Goal: Navigation & Orientation: Find specific page/section

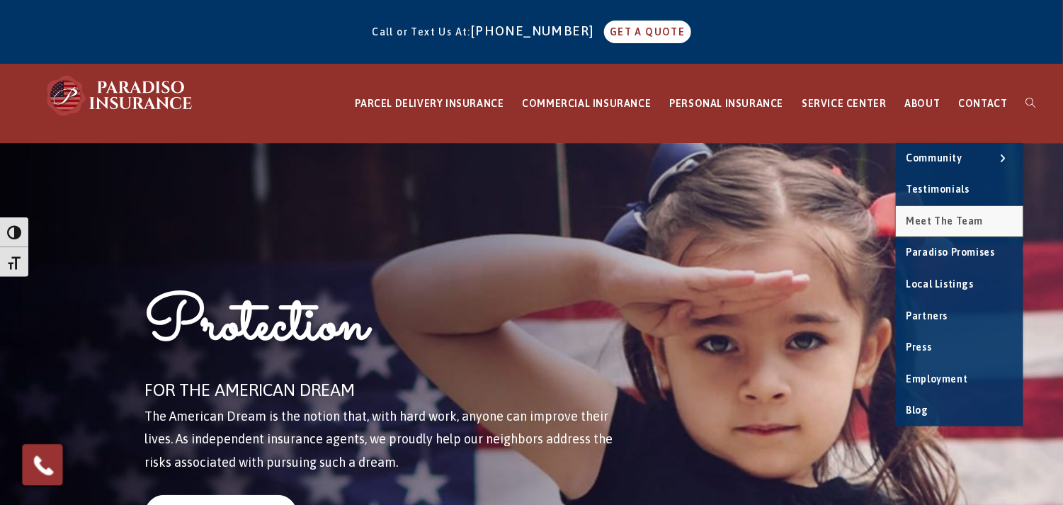
click at [941, 218] on span "Meet the Team" at bounding box center [944, 220] width 77 height 11
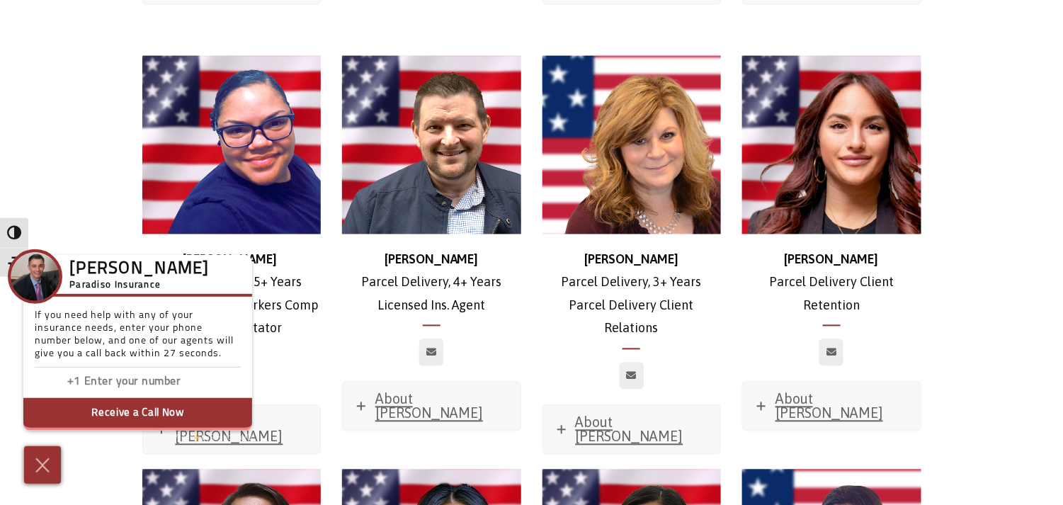
scroll to position [2714, 0]
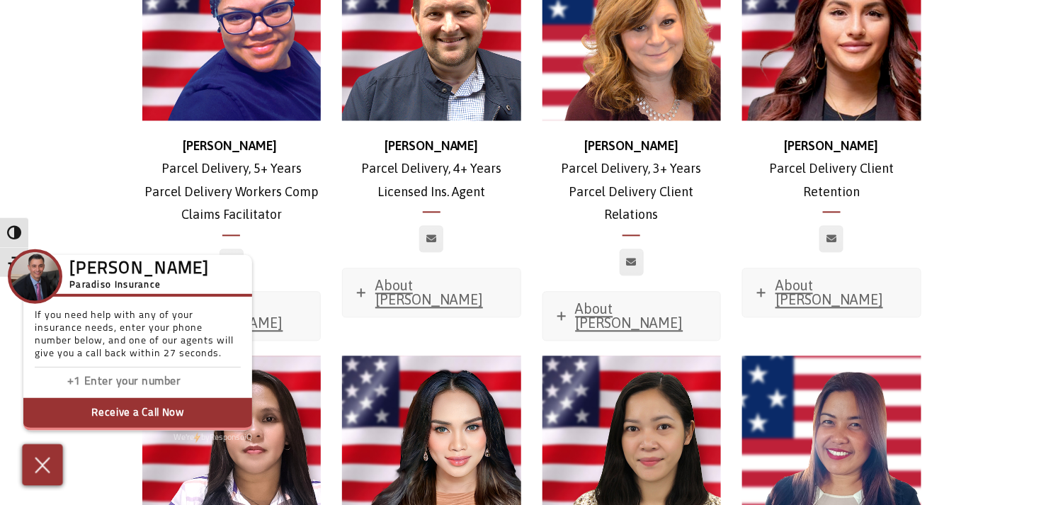
click at [51, 462] on img at bounding box center [42, 464] width 23 height 25
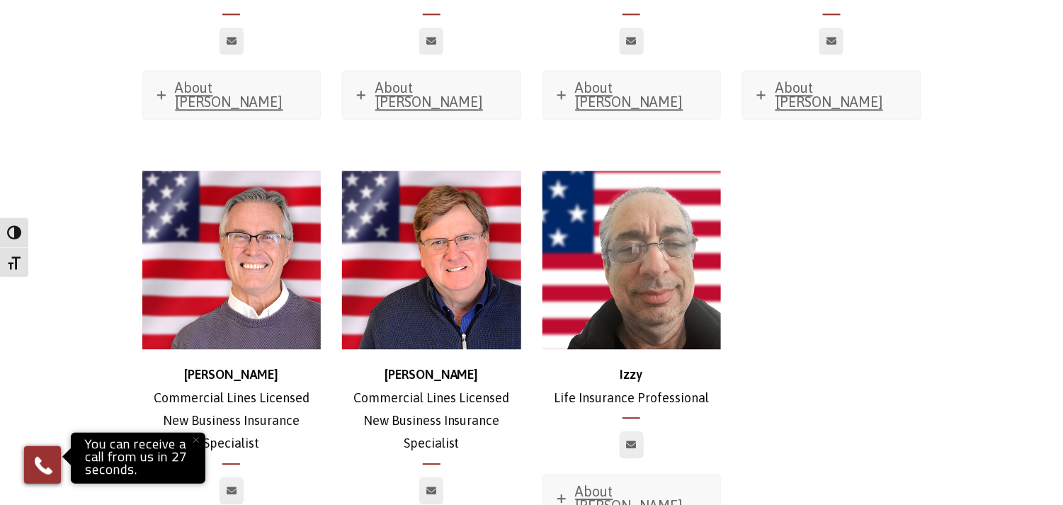
scroll to position [6372, 0]
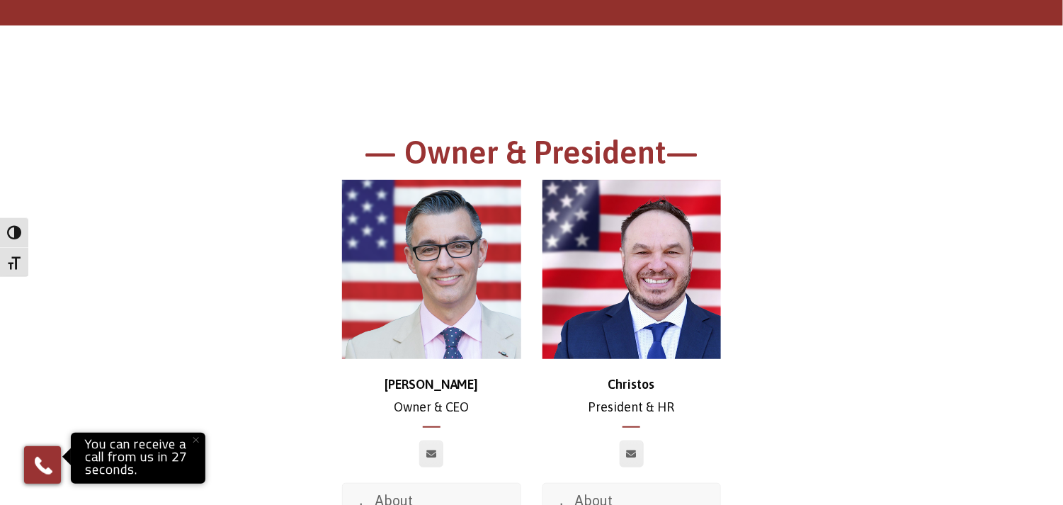
scroll to position [236, 0]
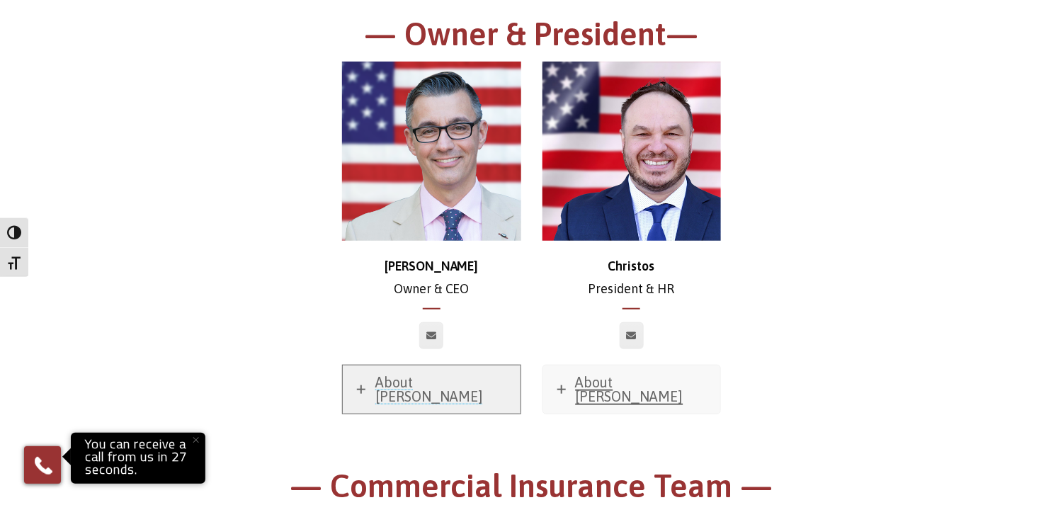
click at [381, 384] on span "About [PERSON_NAME]" at bounding box center [429, 389] width 108 height 30
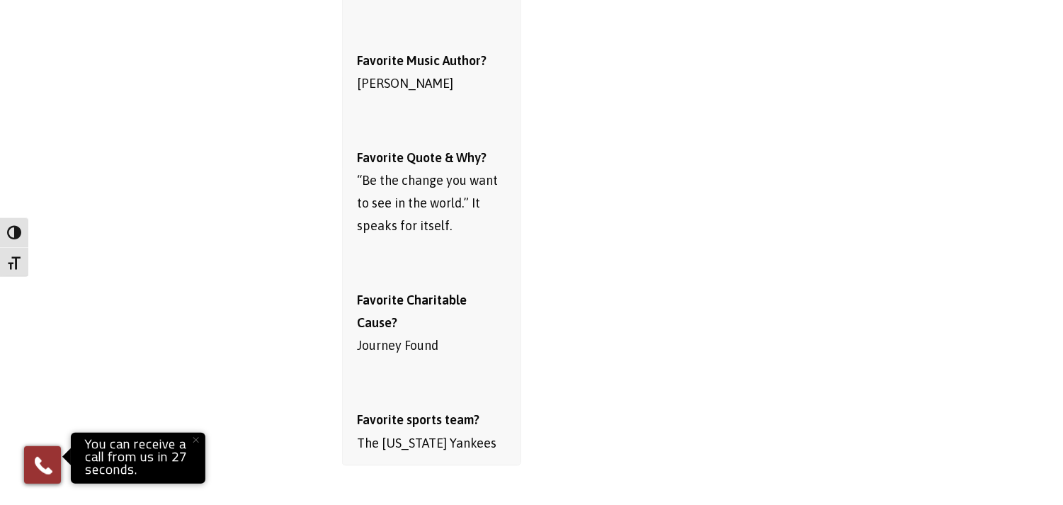
scroll to position [944, 0]
